Goal: Task Accomplishment & Management: Manage account settings

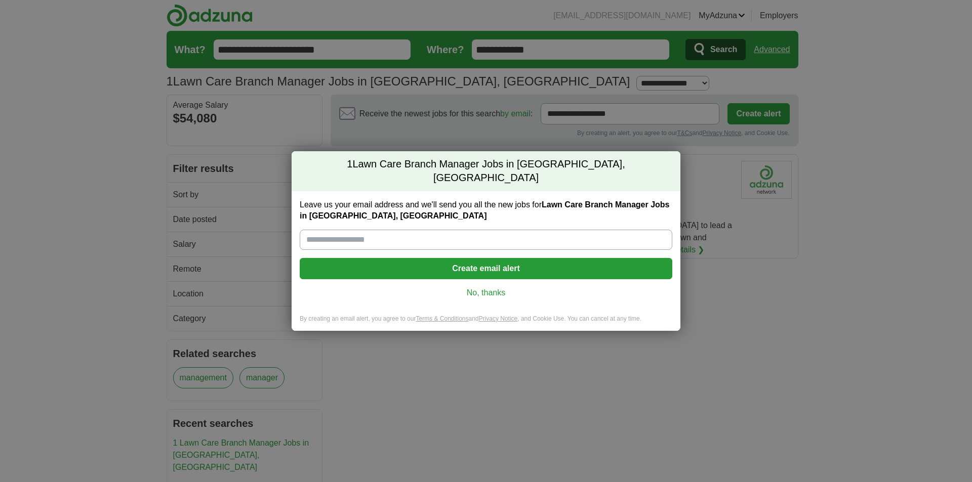
click at [659, 168] on h2 "1 Lawn Care Branch Manager Jobs in [GEOGRAPHIC_DATA], [GEOGRAPHIC_DATA]" at bounding box center [486, 171] width 389 height 40
click at [513, 201] on label "Leave us your email address and we'll send you all the new jobs for Lawn Care B…" at bounding box center [486, 210] width 372 height 22
click at [513, 230] on input "Leave us your email address and we'll send you all the new jobs for Lawn Care B…" at bounding box center [486, 240] width 372 height 20
click at [492, 287] on link "No, thanks" at bounding box center [486, 292] width 356 height 11
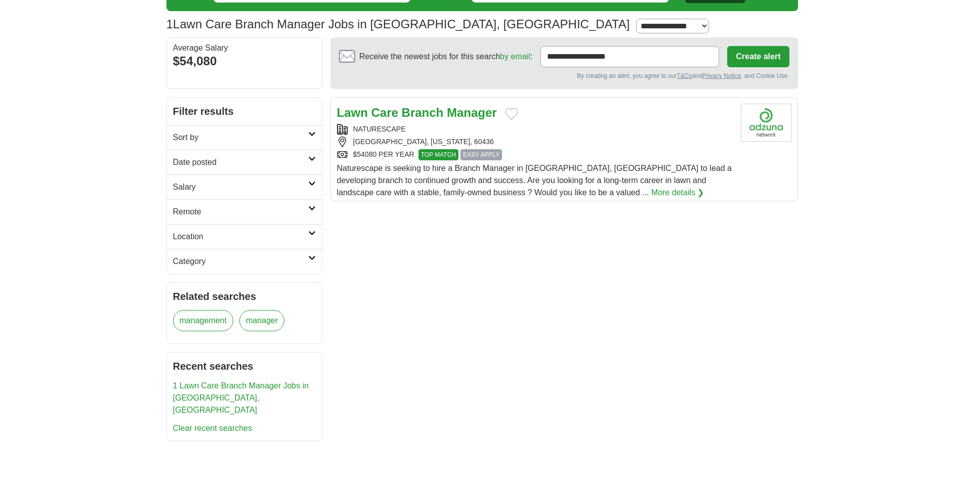
scroll to position [57, 0]
drag, startPoint x: 631, startPoint y: 58, endPoint x: 517, endPoint y: 58, distance: 113.9
click at [517, 58] on div "**********" at bounding box center [564, 57] width 450 height 21
click at [881, 101] on body "[EMAIL_ADDRESS][DOMAIN_NAME] [GEOGRAPHIC_DATA] Alerts Favorites Resumes ApplyIQ…" at bounding box center [482, 389] width 964 height 893
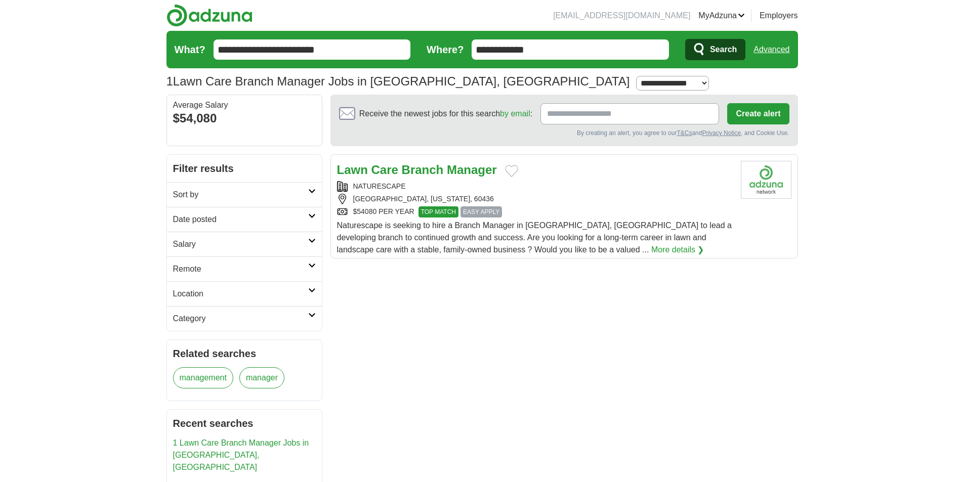
click at [0, 0] on link "Alerts" at bounding box center [0, 0] width 0 height 0
